Goal: Task Accomplishment & Management: Use online tool/utility

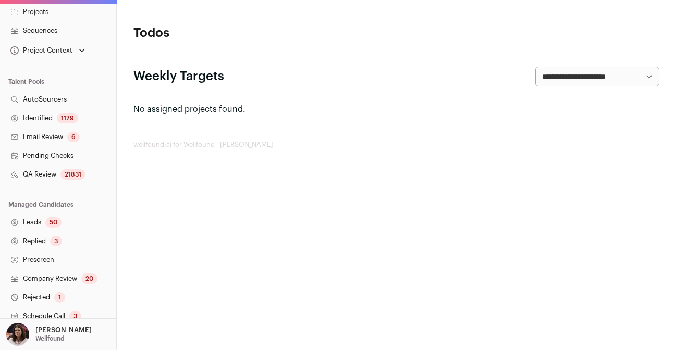
scroll to position [250, 0]
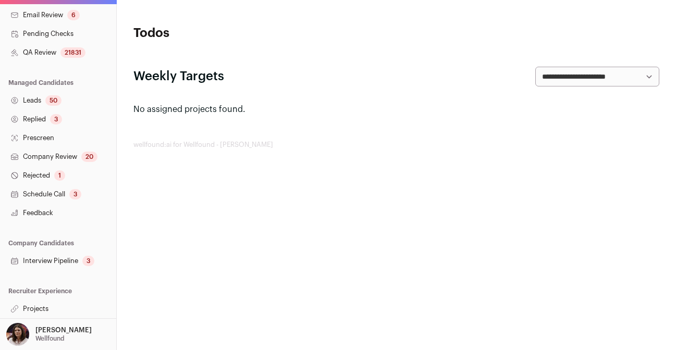
click at [33, 308] on link "Projects" at bounding box center [58, 309] width 116 height 19
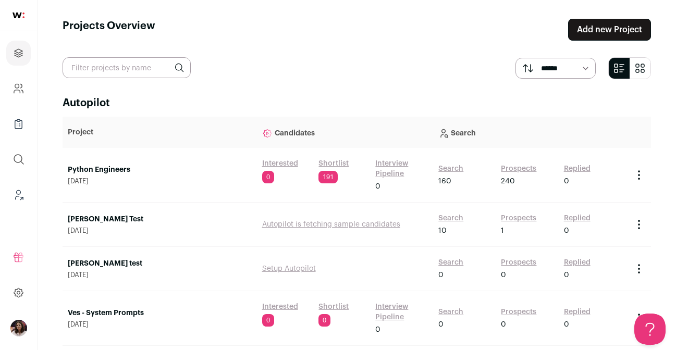
click at [163, 64] on input "text" at bounding box center [127, 67] width 128 height 21
type input "recruiter"
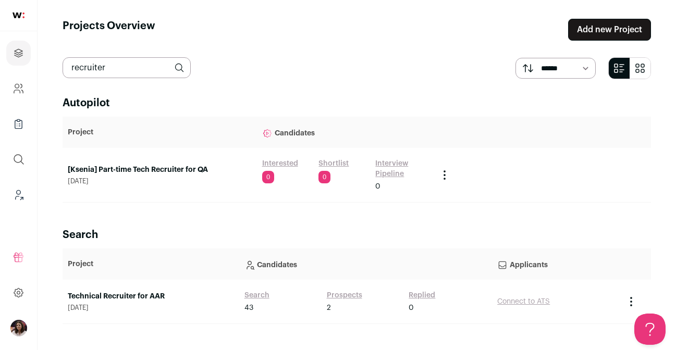
click at [106, 295] on link "Technical Recruiter for AAR" at bounding box center [151, 297] width 166 height 10
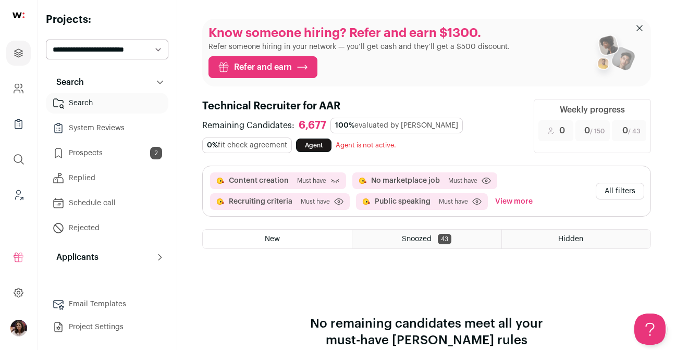
click at [520, 205] on button "View more" at bounding box center [514, 201] width 42 height 17
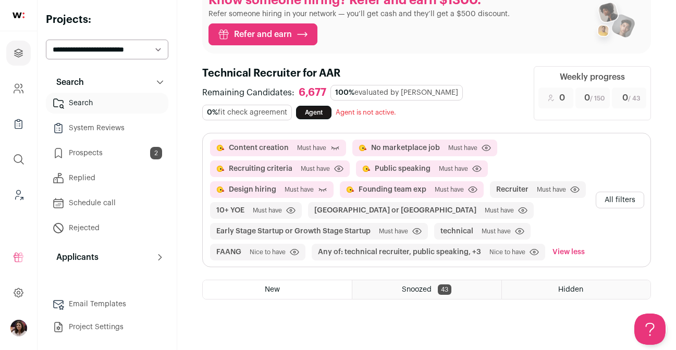
scroll to position [33, 0]
click at [567, 219] on div "Content creation Must have Click to disable/enable criteria No marketplace job …" at bounding box center [400, 199] width 383 height 121
click at [607, 204] on button "All filters" at bounding box center [620, 199] width 48 height 17
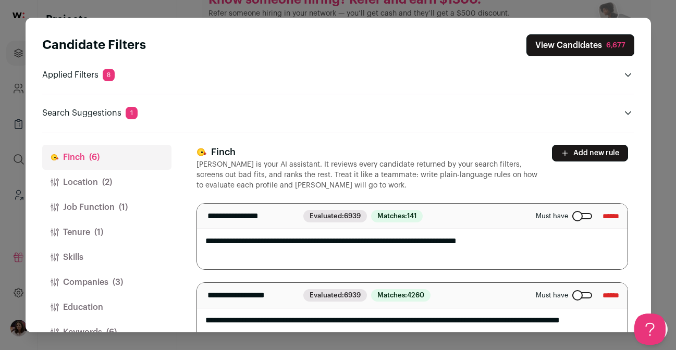
click at [573, 155] on button "Add new rule" at bounding box center [590, 153] width 76 height 17
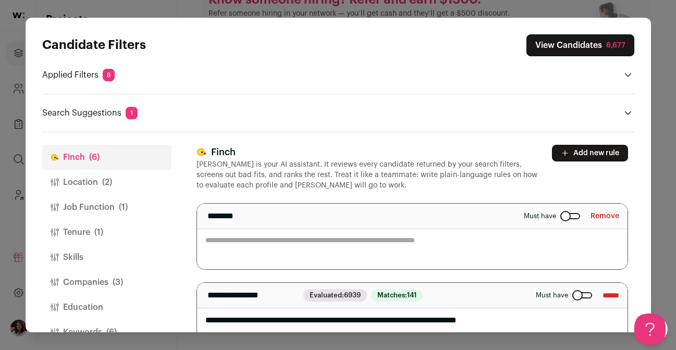
click at [296, 251] on textarea "Close modal via background" at bounding box center [412, 237] width 431 height 66
click at [260, 246] on textarea "**********" at bounding box center [412, 237] width 431 height 66
type textarea "**********"
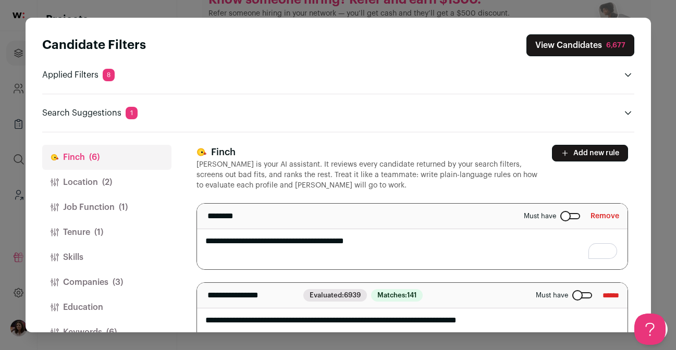
click at [544, 182] on header "Finch Finch is your AI assistant. It reviews every candidate returned by your s…" at bounding box center [413, 168] width 432 height 46
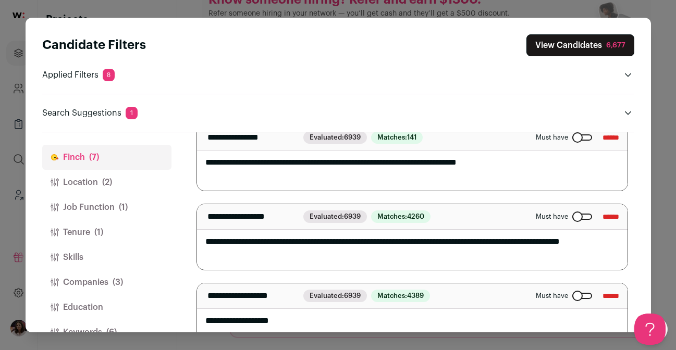
scroll to position [169, 0]
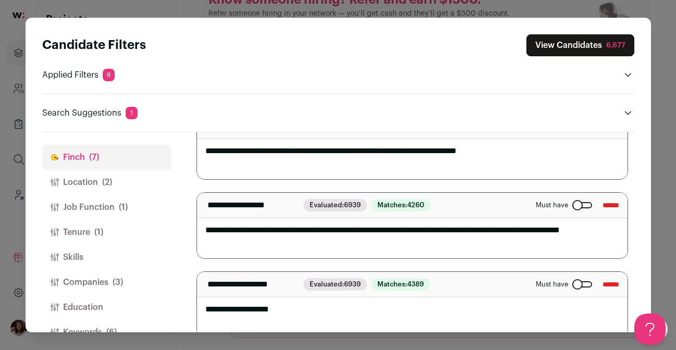
click at [573, 282] on div "Close modal via background" at bounding box center [583, 285] width 20 height 6
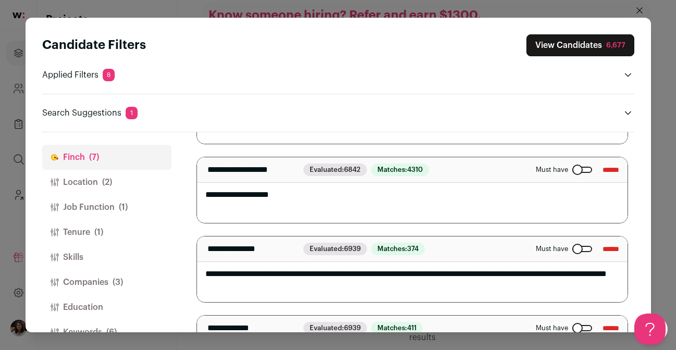
scroll to position [213, 0]
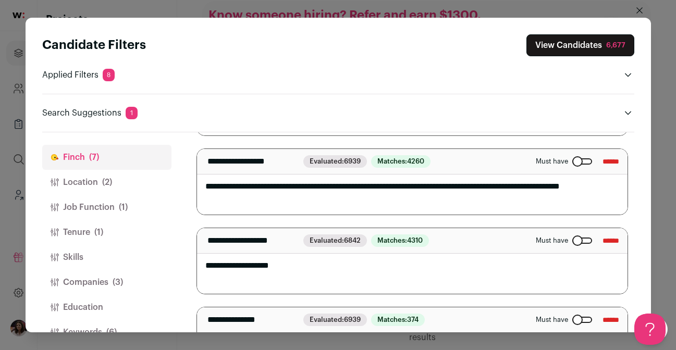
click at [573, 236] on div "Must have ******" at bounding box center [577, 241] width 83 height 17
click at [574, 238] on div "Close modal via background" at bounding box center [583, 241] width 20 height 6
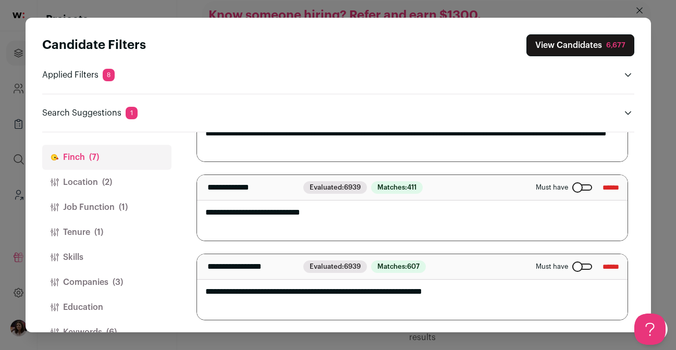
scroll to position [0, 0]
click at [573, 265] on div "Close modal via background" at bounding box center [583, 267] width 20 height 6
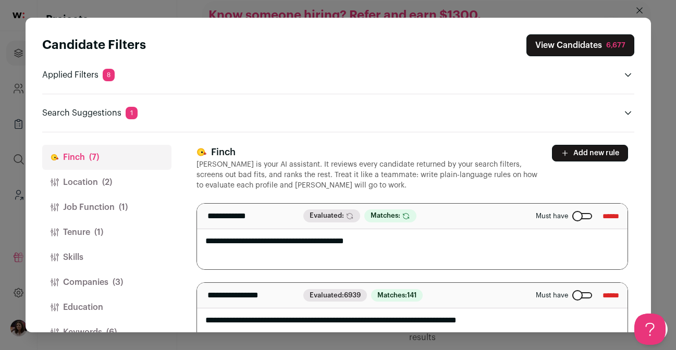
click at [609, 47] on div "6,677" at bounding box center [615, 45] width 19 height 10
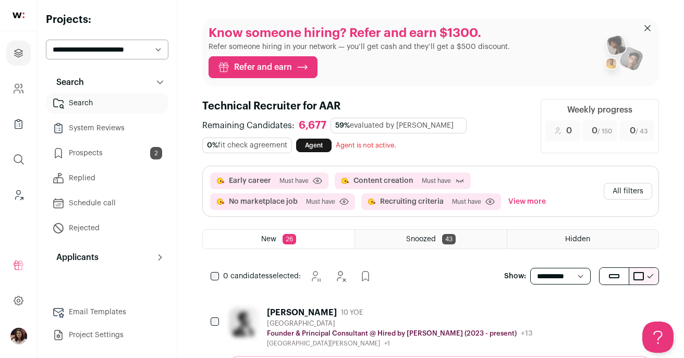
click at [277, 175] on span "Early career Must have Click to disable/enable criteria" at bounding box center [269, 181] width 118 height 17
click at [277, 181] on span "Early career Must have Click to disable/enable criteria" at bounding box center [269, 181] width 118 height 17
click at [626, 197] on button "All filters" at bounding box center [628, 191] width 48 height 17
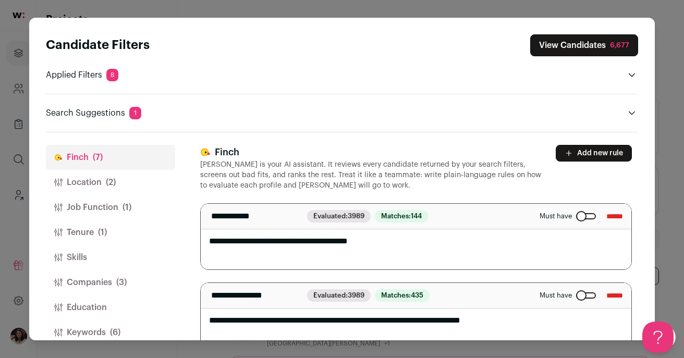
click at [380, 248] on textarea "**********" at bounding box center [416, 237] width 431 height 66
click at [243, 237] on textarea "**********" at bounding box center [416, 237] width 431 height 66
type textarea "**********"
click at [462, 164] on p "[PERSON_NAME] is your AI assistant. It reviews every candidate returned by your…" at bounding box center [371, 175] width 343 height 31
click at [568, 51] on button "View Candidates 6,677" at bounding box center [584, 45] width 108 height 22
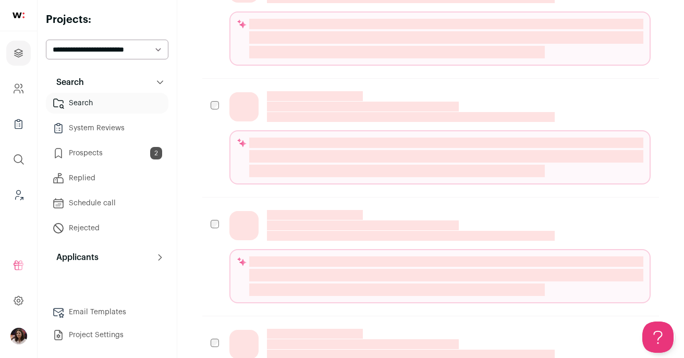
scroll to position [322, 0]
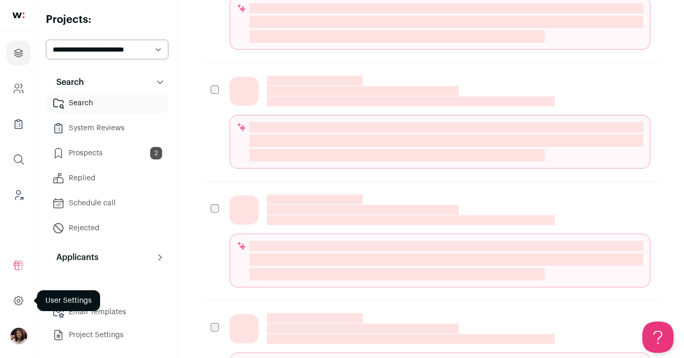
click at [21, 300] on icon at bounding box center [19, 301] width 12 height 13
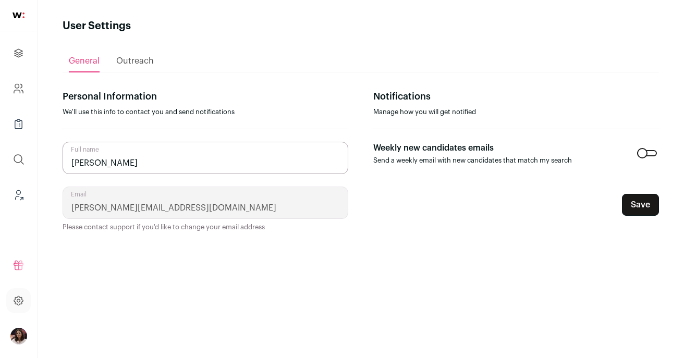
click at [17, 337] on img "Open dropdown" at bounding box center [18, 336] width 17 height 17
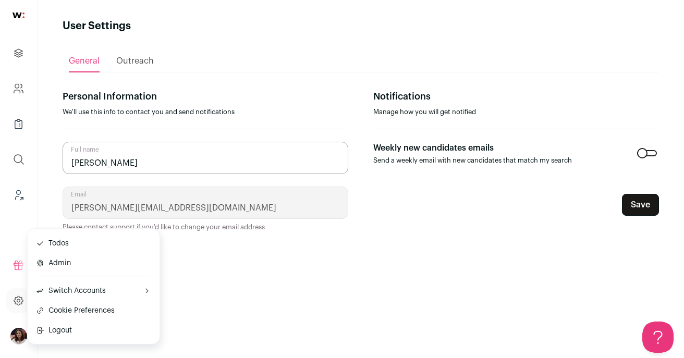
click at [81, 260] on button "Admin" at bounding box center [93, 263] width 115 height 10
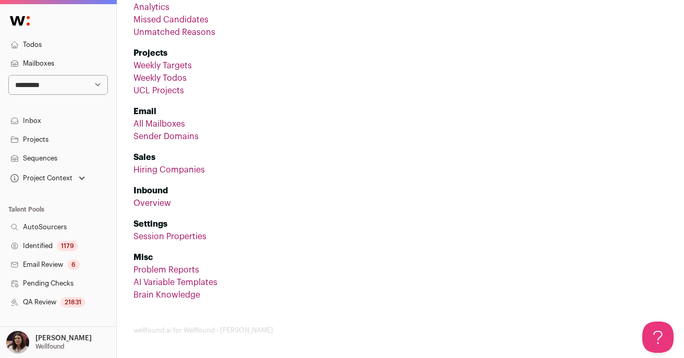
scroll to position [222, 0]
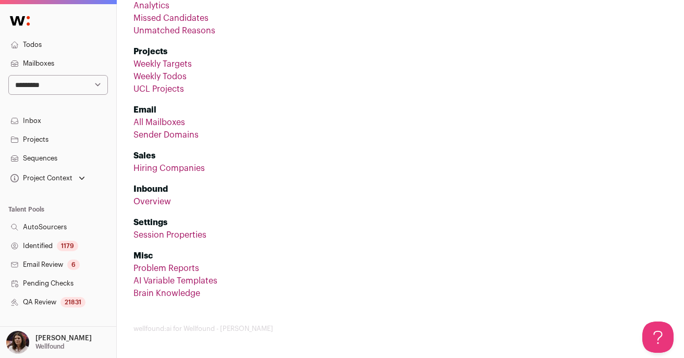
click at [183, 235] on link "Session Properties" at bounding box center [170, 235] width 73 height 8
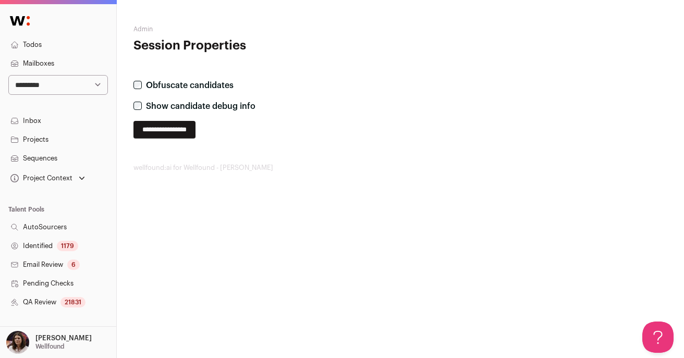
click at [169, 124] on input "**********" at bounding box center [165, 130] width 62 height 18
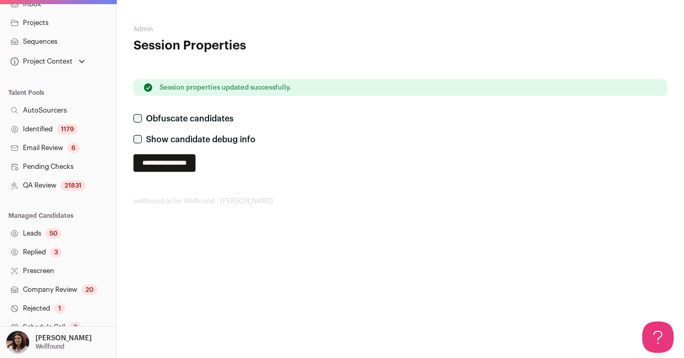
scroll to position [242, 0]
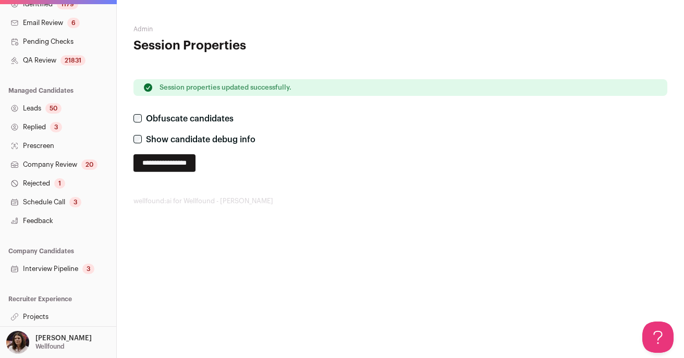
click at [32, 316] on link "Projects" at bounding box center [58, 317] width 116 height 19
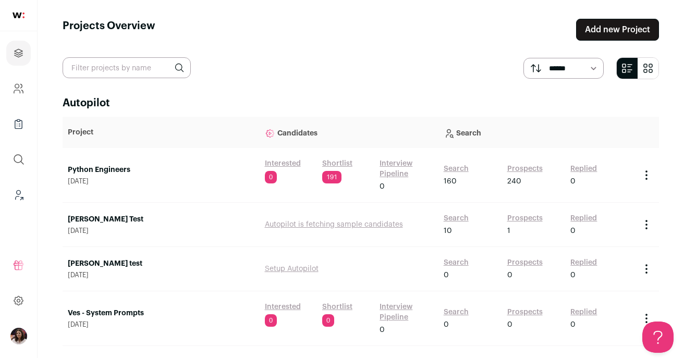
click at [133, 72] on input "text" at bounding box center [127, 67] width 128 height 21
type input "recruiter"
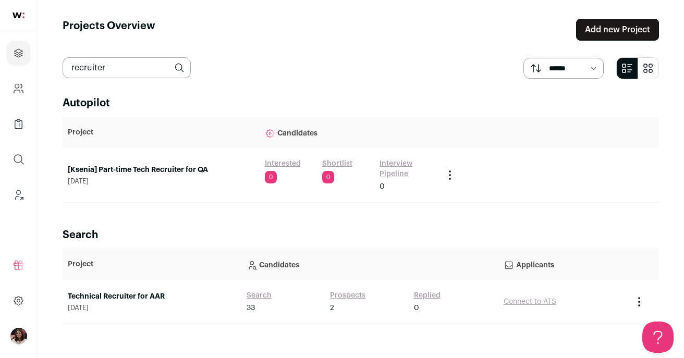
scroll to position [2, 0]
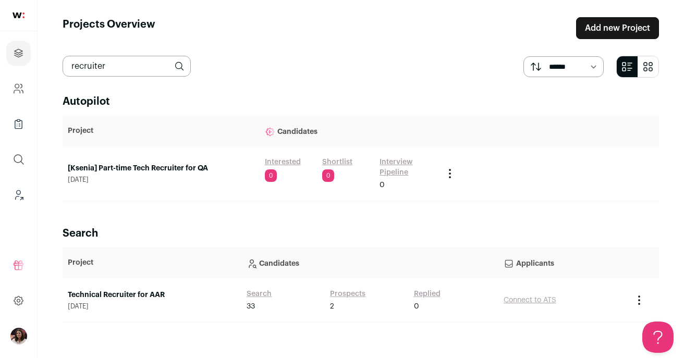
click at [130, 291] on link "Technical Recruiter for AAR" at bounding box center [152, 295] width 168 height 10
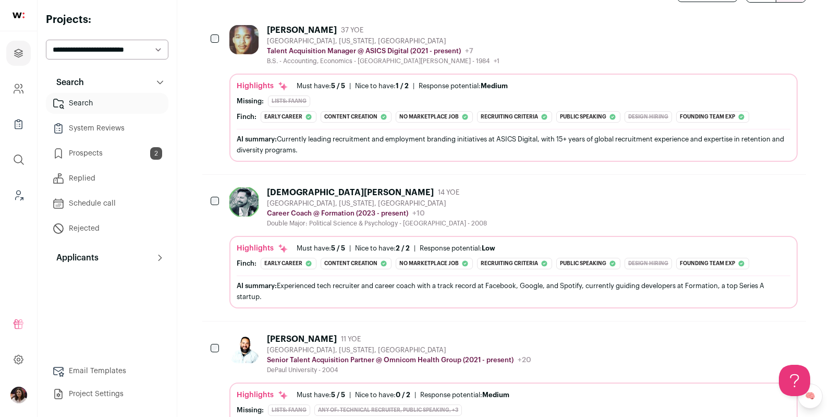
scroll to position [265, 0]
